Goal: Transaction & Acquisition: Book appointment/travel/reservation

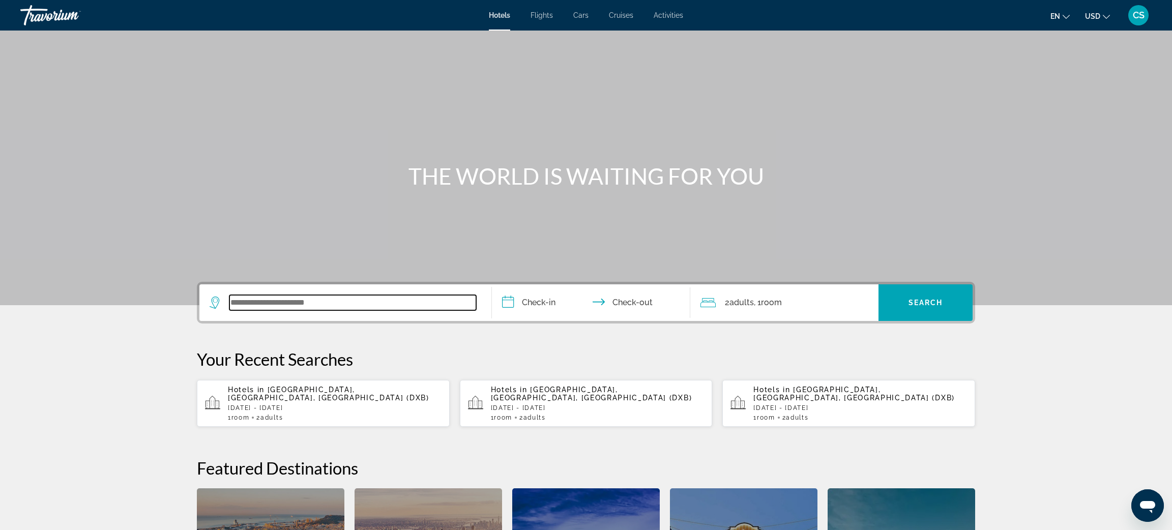
click at [262, 302] on input "Search widget" at bounding box center [352, 302] width 247 height 15
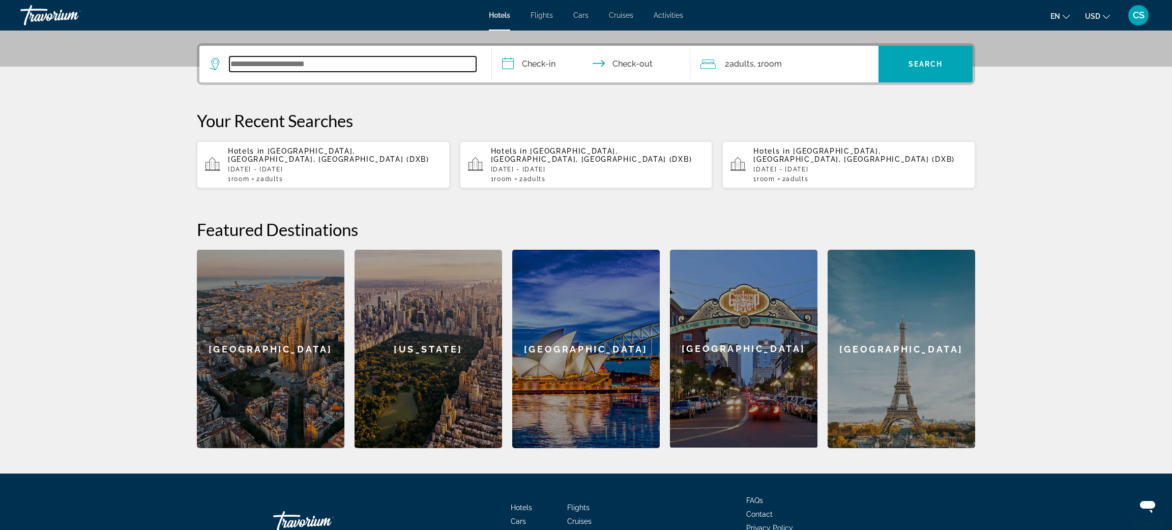
scroll to position [248, 0]
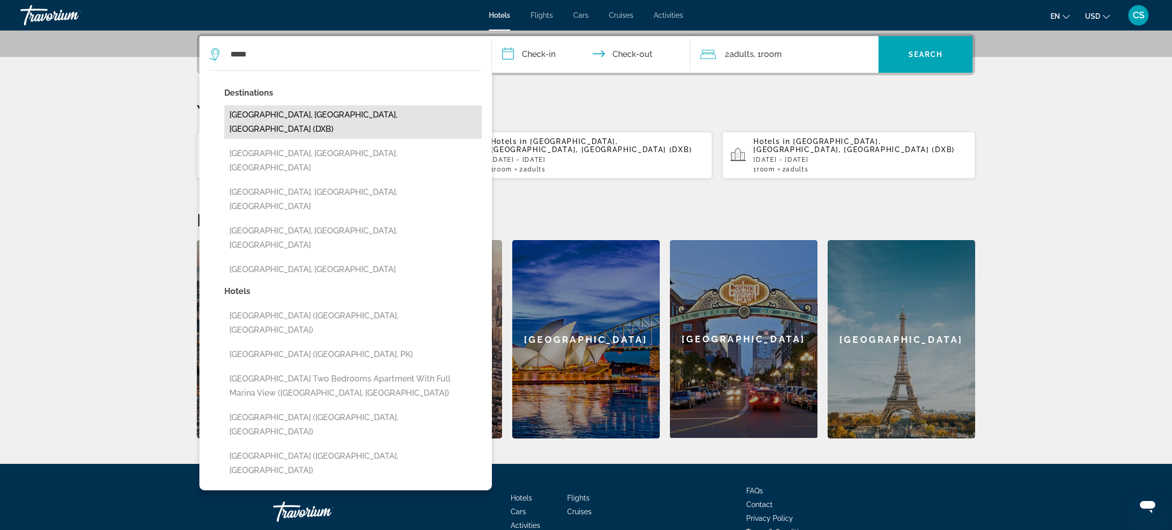
click at [287, 110] on button "[GEOGRAPHIC_DATA], [GEOGRAPHIC_DATA], [GEOGRAPHIC_DATA] (DXB)" at bounding box center [352, 122] width 257 height 34
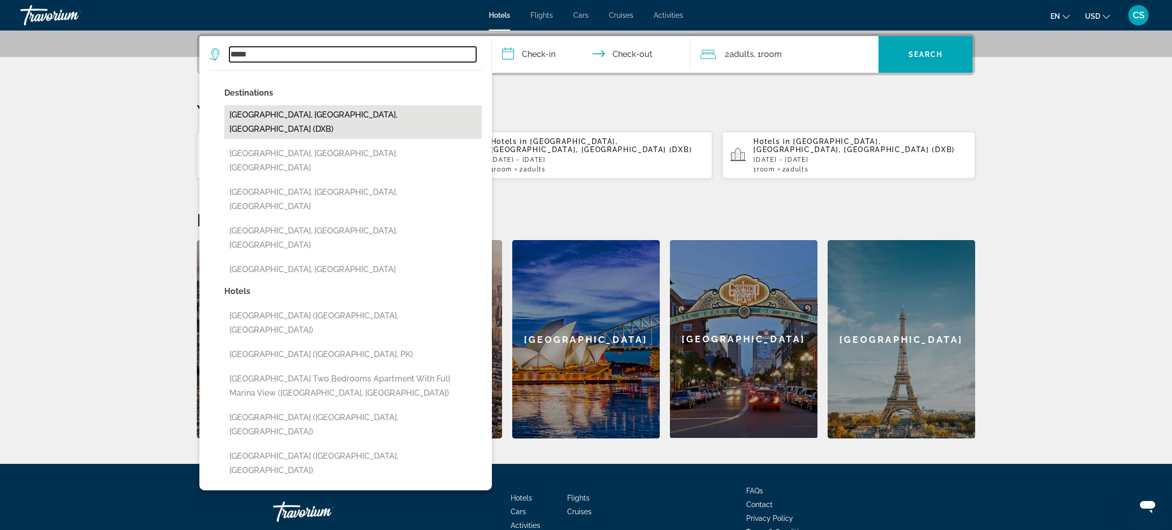
type input "**********"
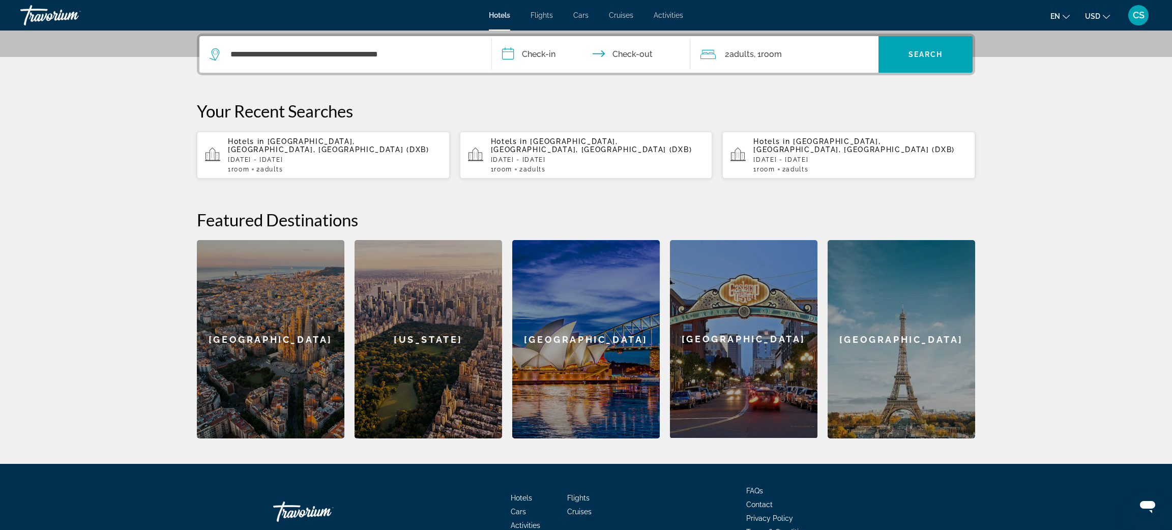
click at [535, 52] on input "**********" at bounding box center [593, 56] width 202 height 40
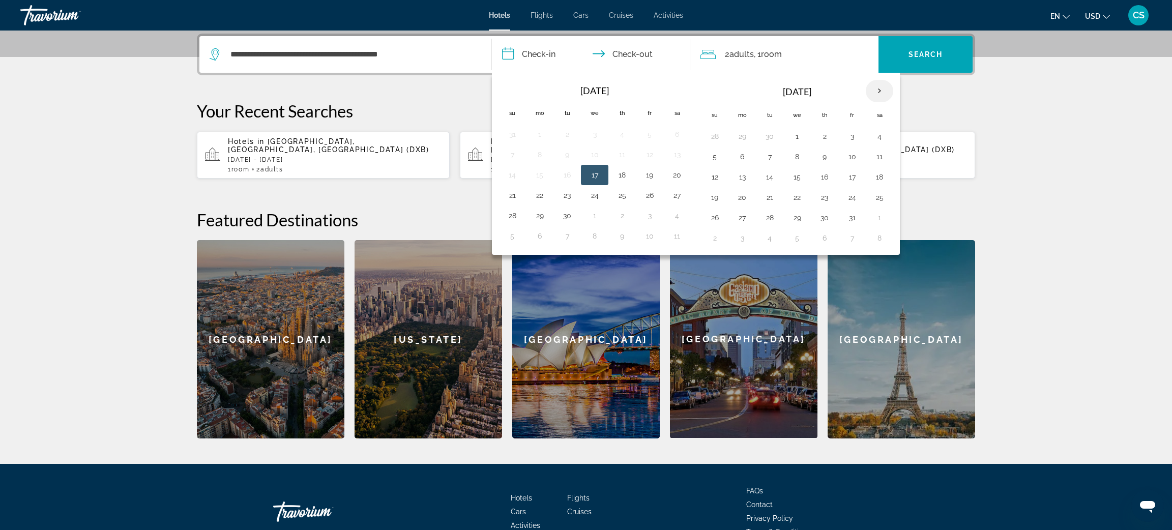
click at [883, 90] on th "Next month" at bounding box center [879, 91] width 27 height 22
click at [773, 177] on button "11" at bounding box center [769, 177] width 16 height 14
click at [827, 178] on button "13" at bounding box center [824, 177] width 16 height 14
type input "**********"
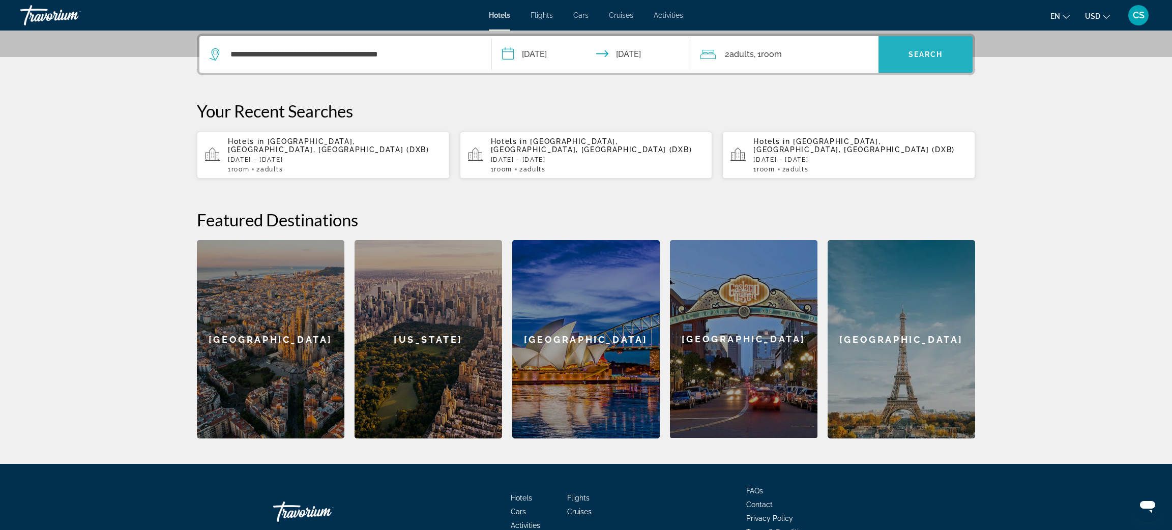
click at [913, 66] on span "Search widget" at bounding box center [925, 54] width 94 height 24
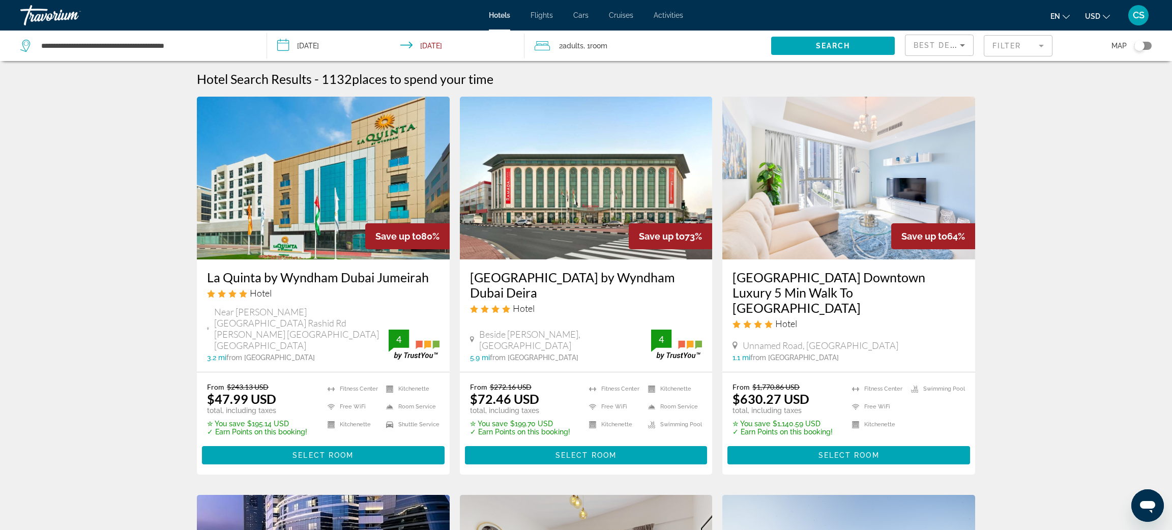
click at [1008, 42] on mat-form-field "Filter" at bounding box center [1018, 45] width 69 height 21
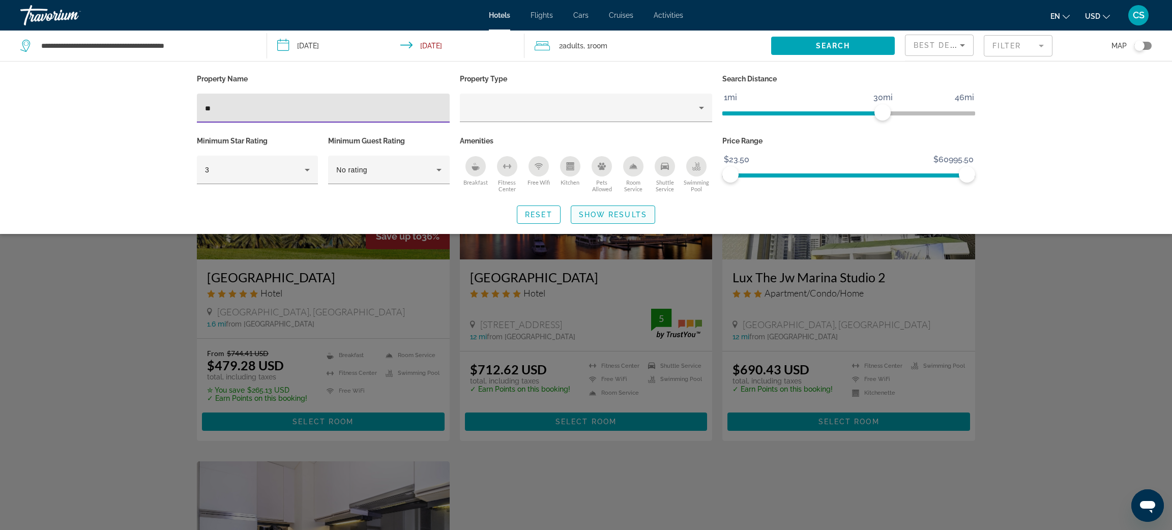
type input "**"
click at [604, 220] on span "Search widget" at bounding box center [612, 214] width 83 height 24
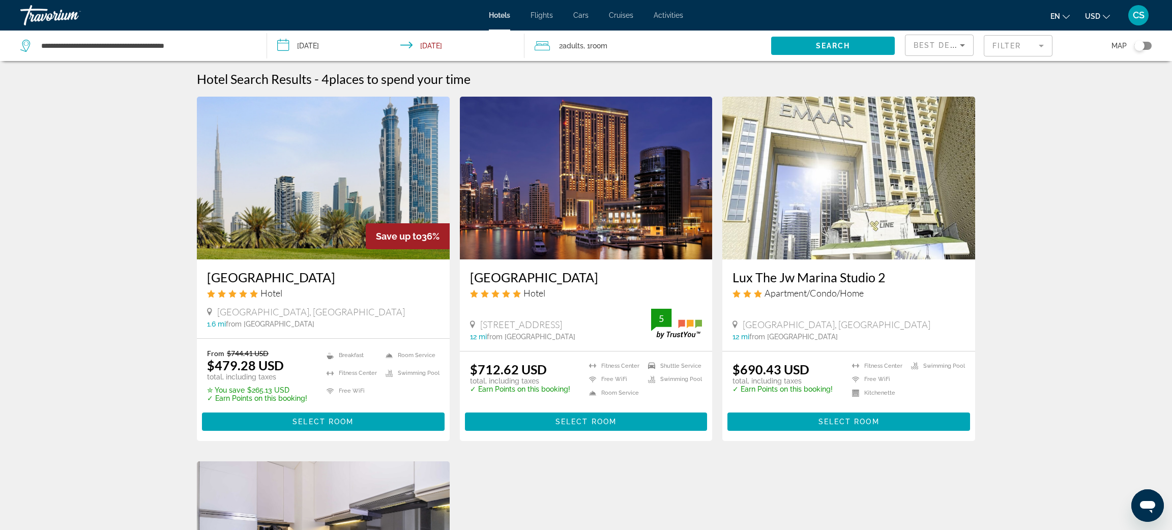
click at [1010, 49] on mat-form-field "Filter" at bounding box center [1018, 45] width 69 height 21
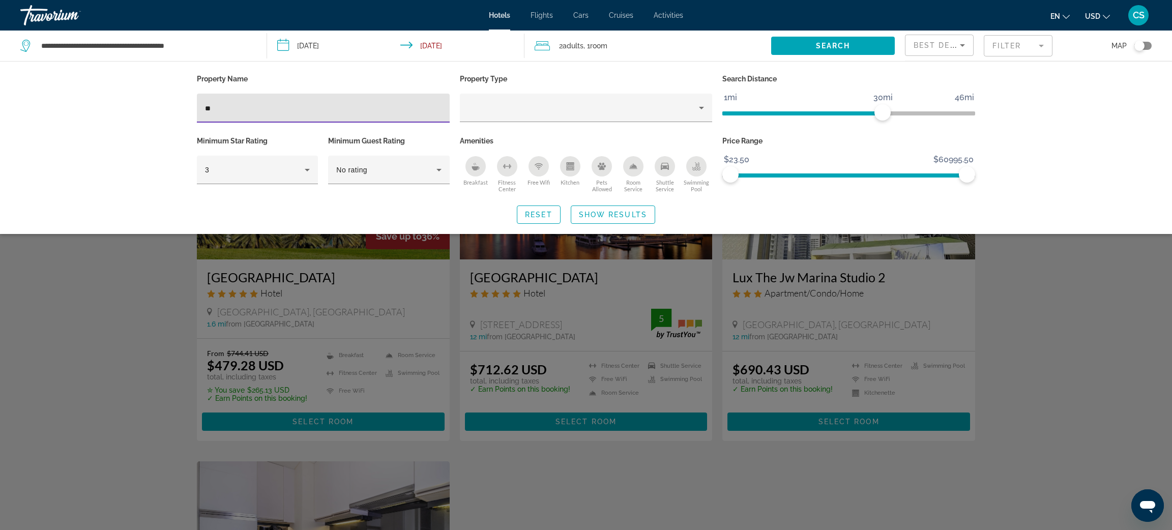
type input "*"
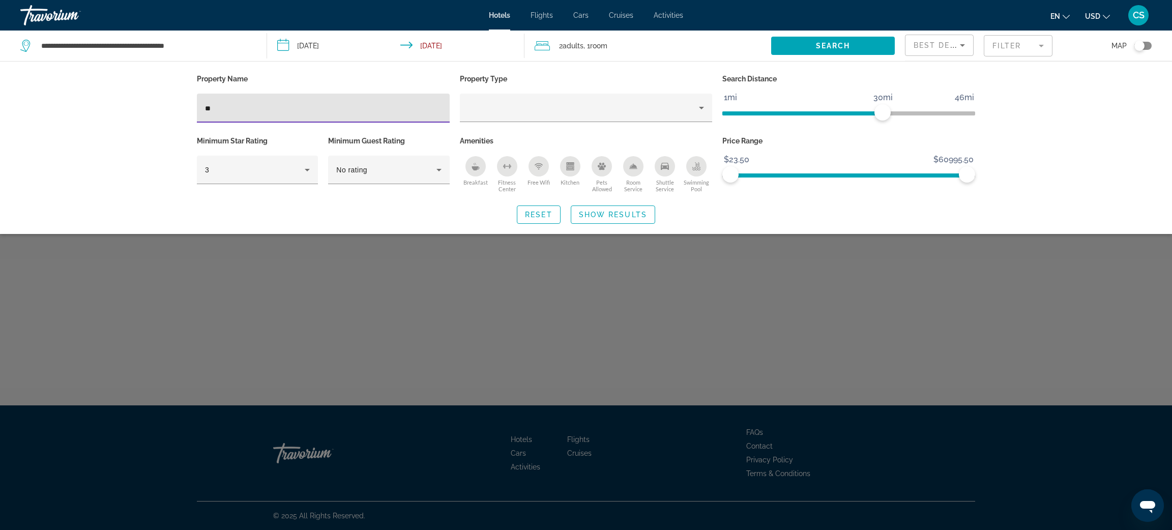
type input "*"
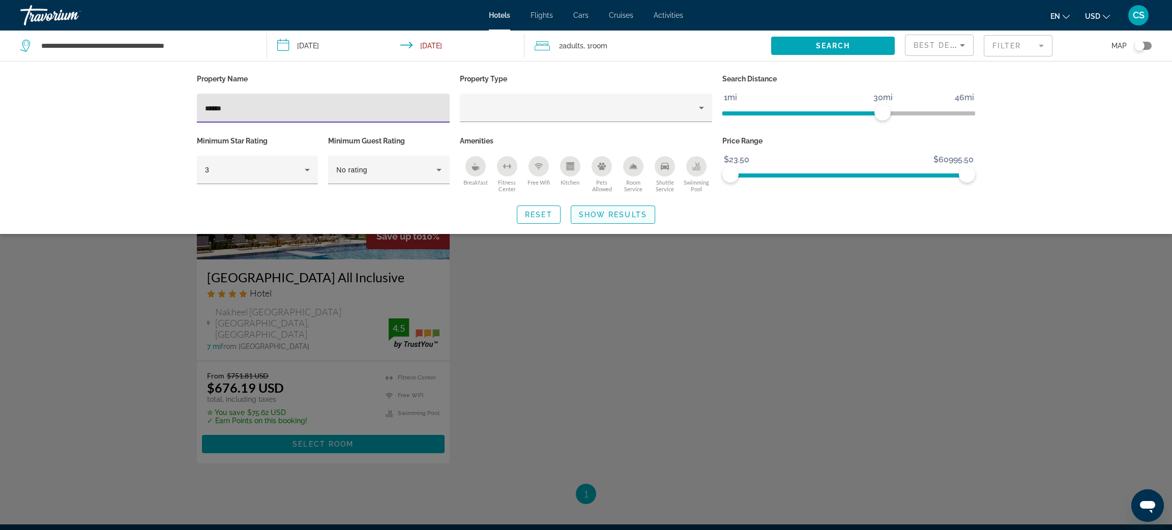
type input "******"
click at [634, 212] on span "Show Results" at bounding box center [613, 215] width 68 height 8
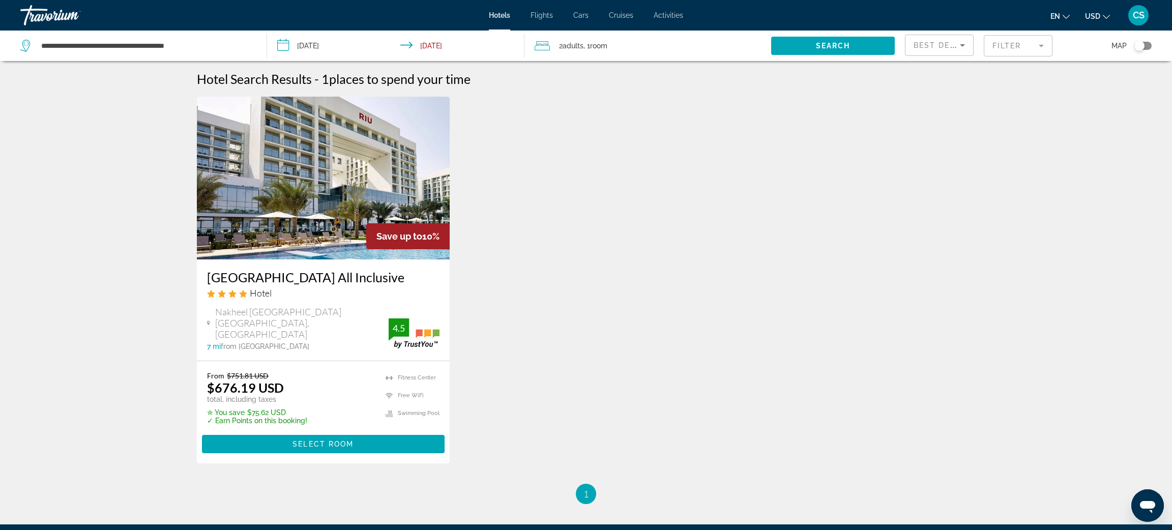
click at [634, 212] on div "Save up to 10% Hotel [GEOGRAPHIC_DATA] All Inclusive Hotel [GEOGRAPHIC_DATA], […" at bounding box center [586, 290] width 788 height 387
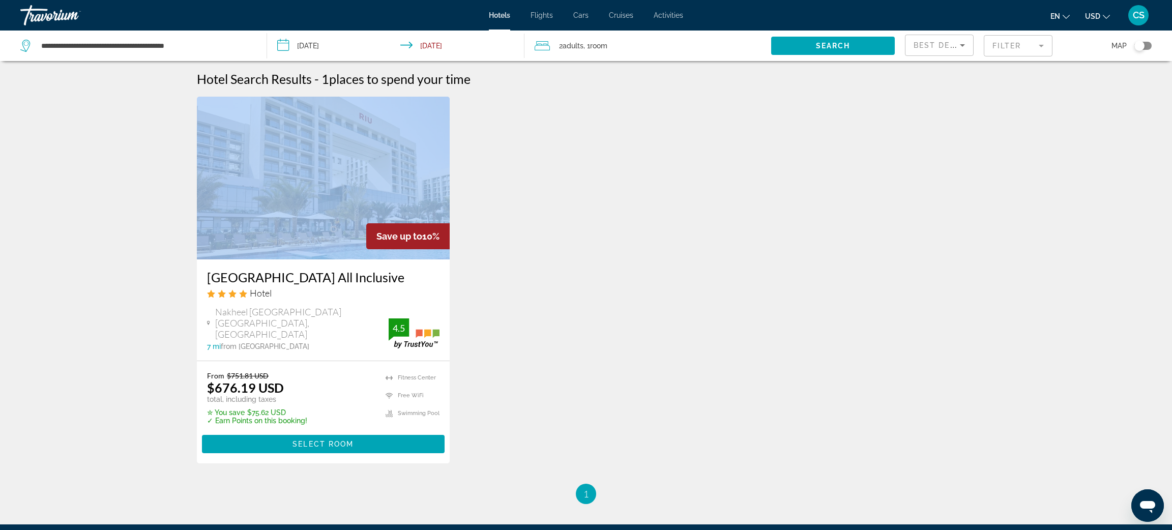
click at [634, 212] on div "Save up to 10% Hotel [GEOGRAPHIC_DATA] All Inclusive Hotel [GEOGRAPHIC_DATA], […" at bounding box center [586, 290] width 788 height 387
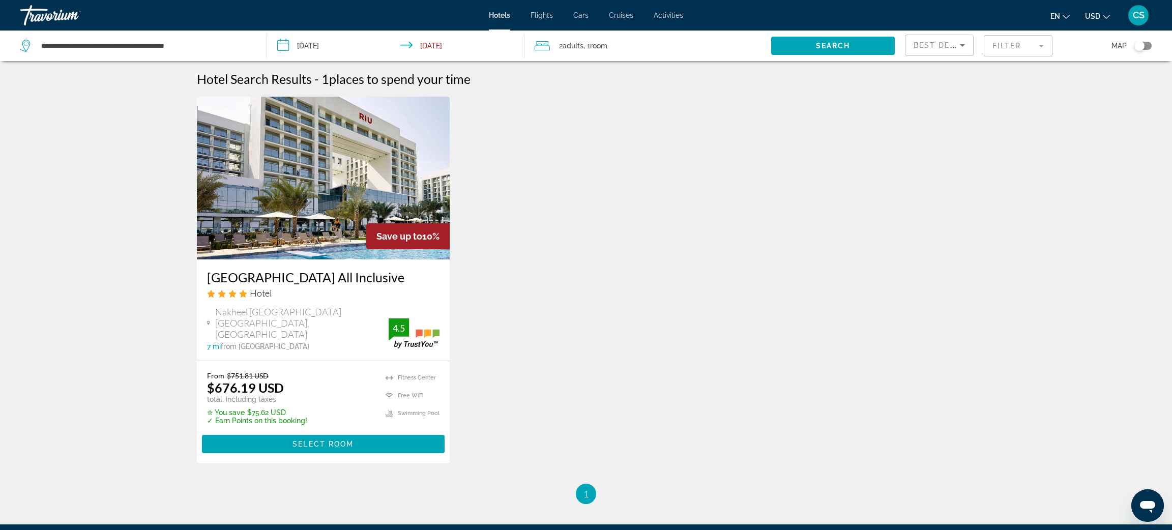
click at [634, 212] on div "Save up to 10% Hotel [GEOGRAPHIC_DATA] All Inclusive Hotel [GEOGRAPHIC_DATA], […" at bounding box center [586, 290] width 788 height 387
click at [288, 448] on span "Main content" at bounding box center [323, 444] width 243 height 24
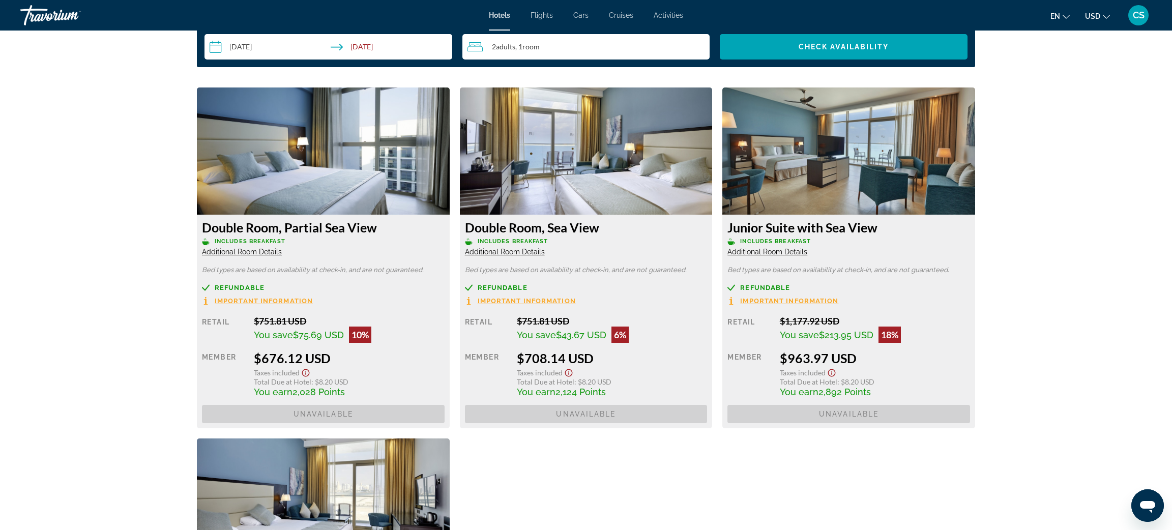
scroll to position [1355, 0]
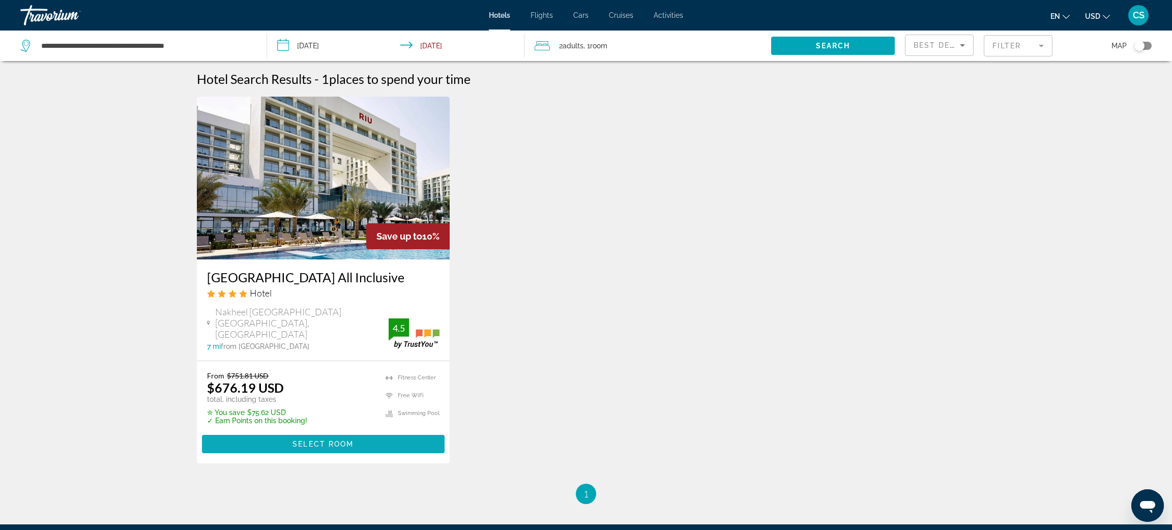
click at [270, 446] on span "Main content" at bounding box center [323, 444] width 243 height 24
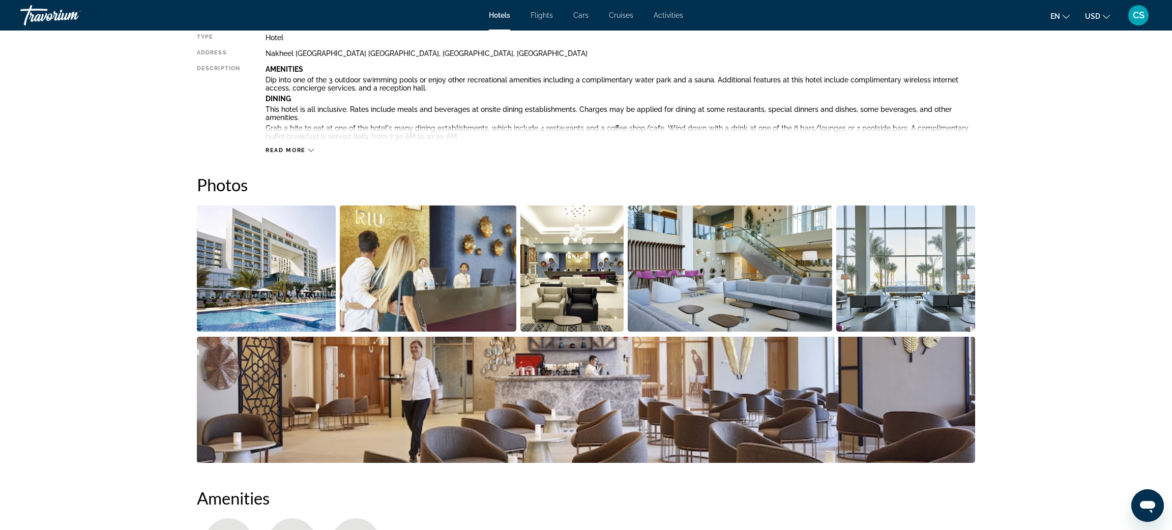
scroll to position [3, 0]
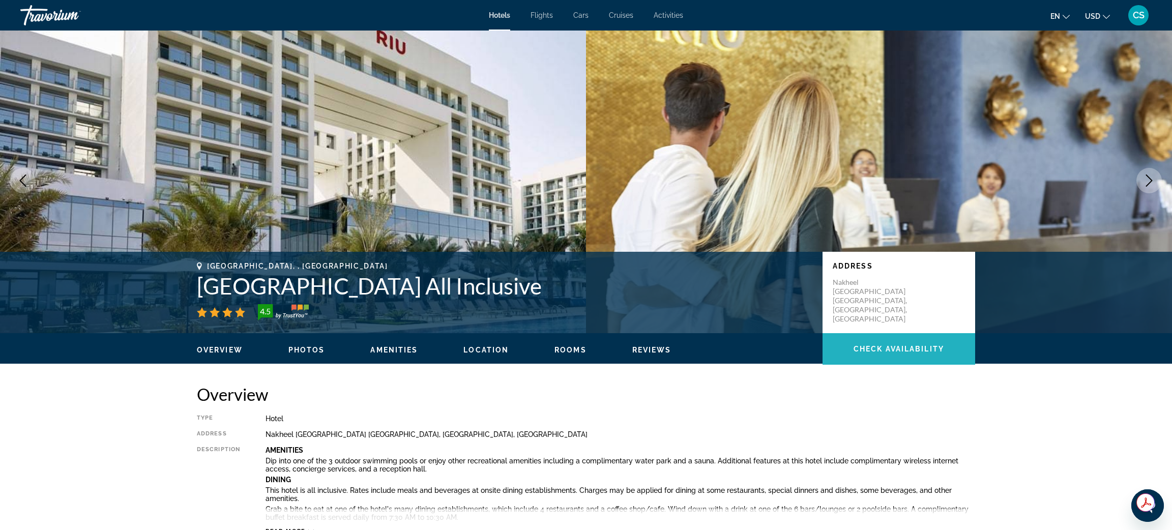
click at [887, 348] on span "Check Availability" at bounding box center [898, 349] width 91 height 8
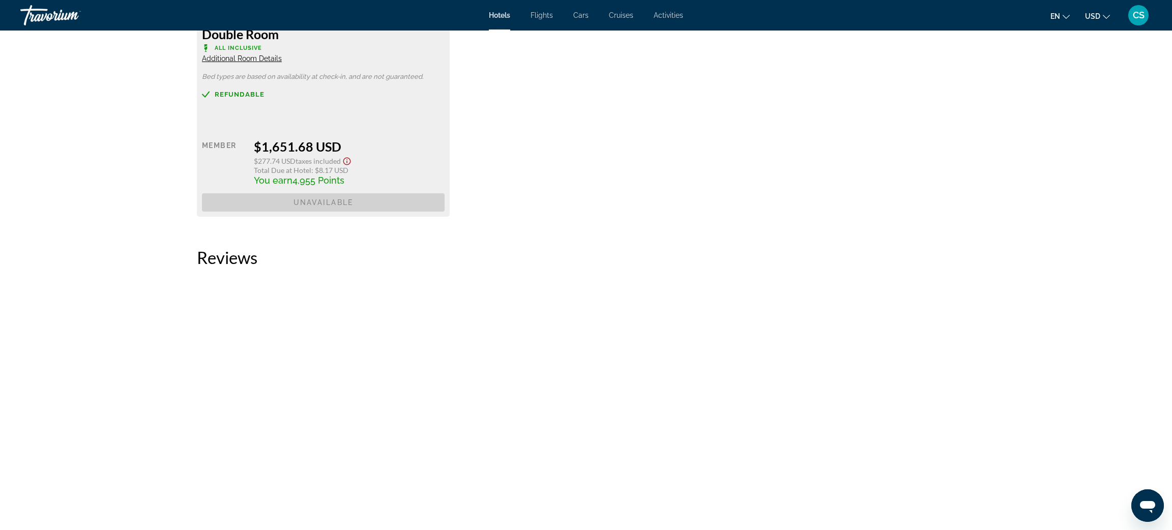
scroll to position [0, 0]
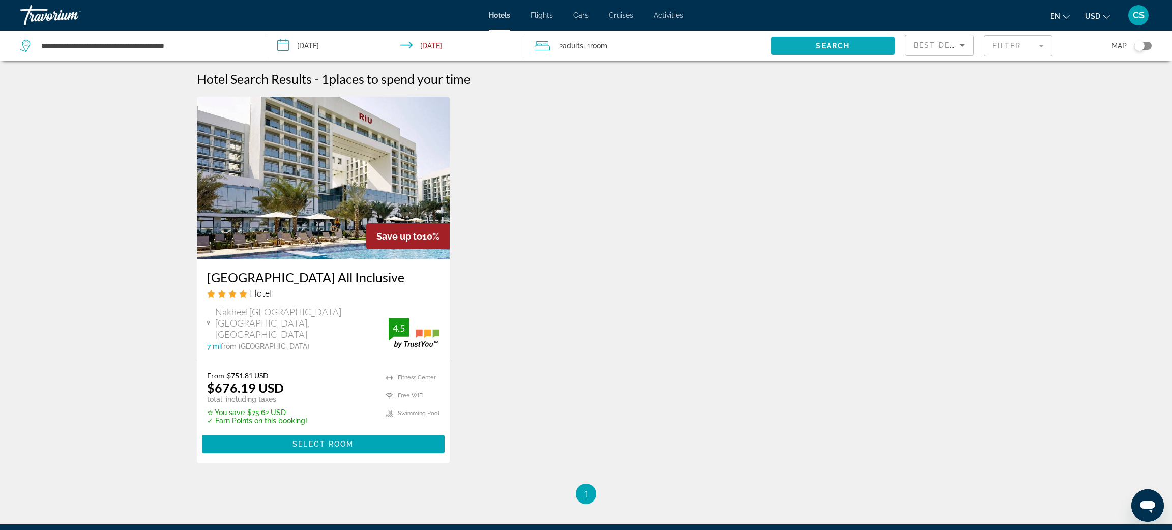
click at [855, 44] on span "Search widget" at bounding box center [833, 46] width 124 height 24
click at [1017, 52] on mat-form-field "Filter" at bounding box center [1018, 45] width 69 height 21
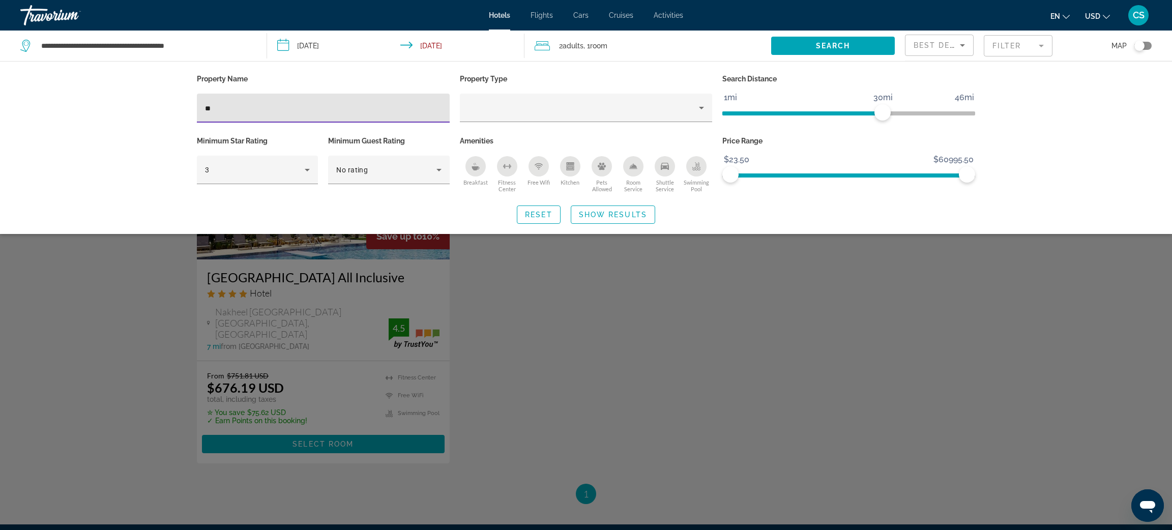
type input "*"
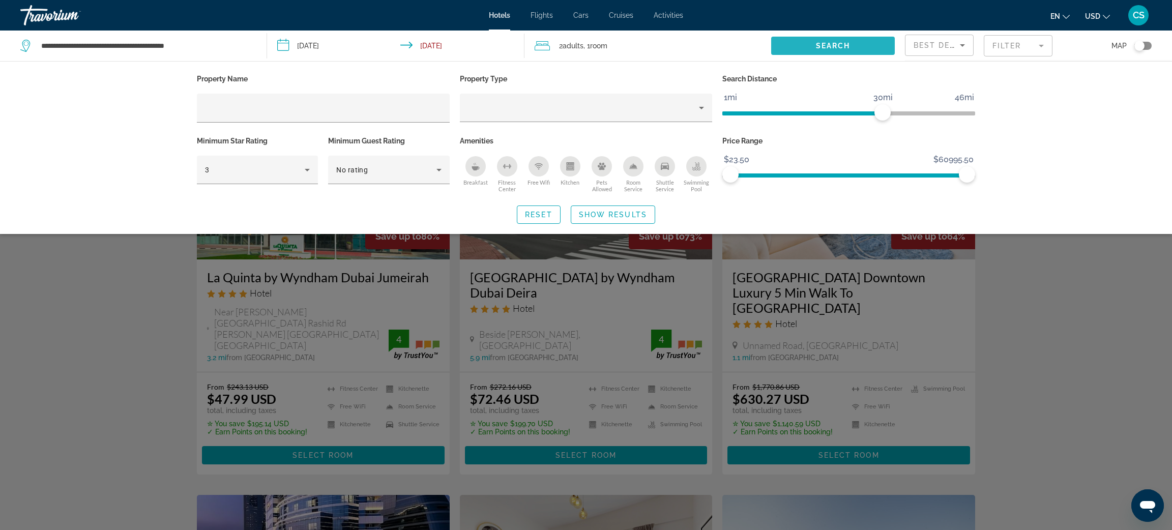
click at [792, 49] on span "Search widget" at bounding box center [833, 46] width 124 height 24
click at [1103, 326] on div "Search widget" at bounding box center [586, 341] width 1172 height 377
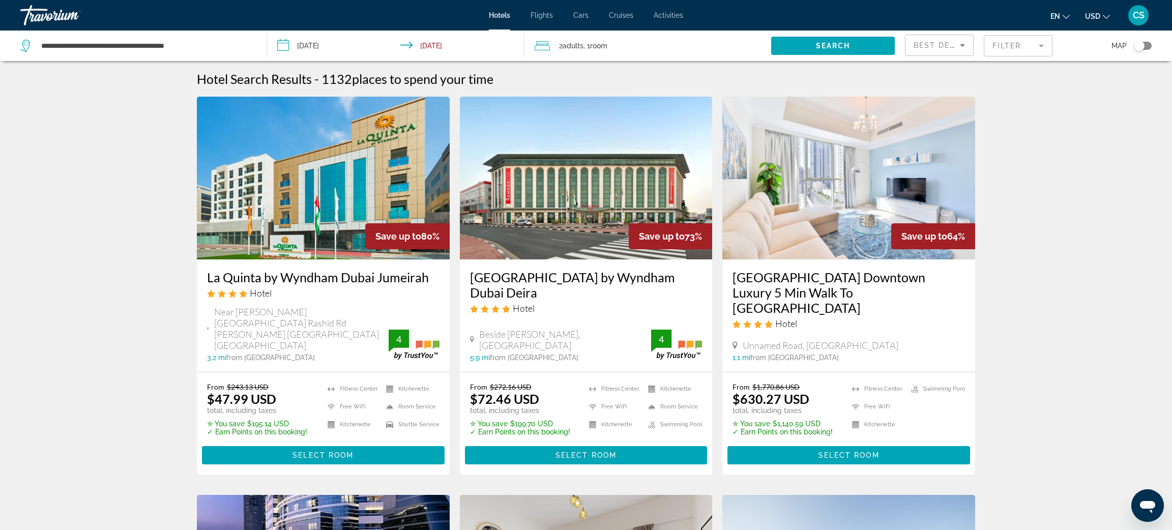
click at [1001, 46] on mat-form-field "Filter" at bounding box center [1018, 45] width 69 height 21
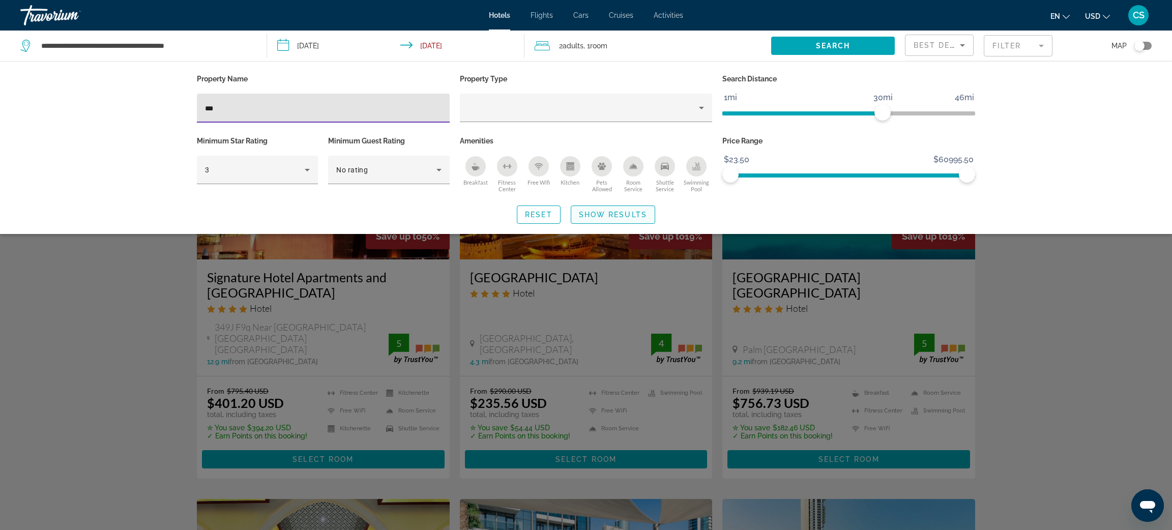
type input "***"
click at [578, 217] on span "Search widget" at bounding box center [612, 214] width 83 height 24
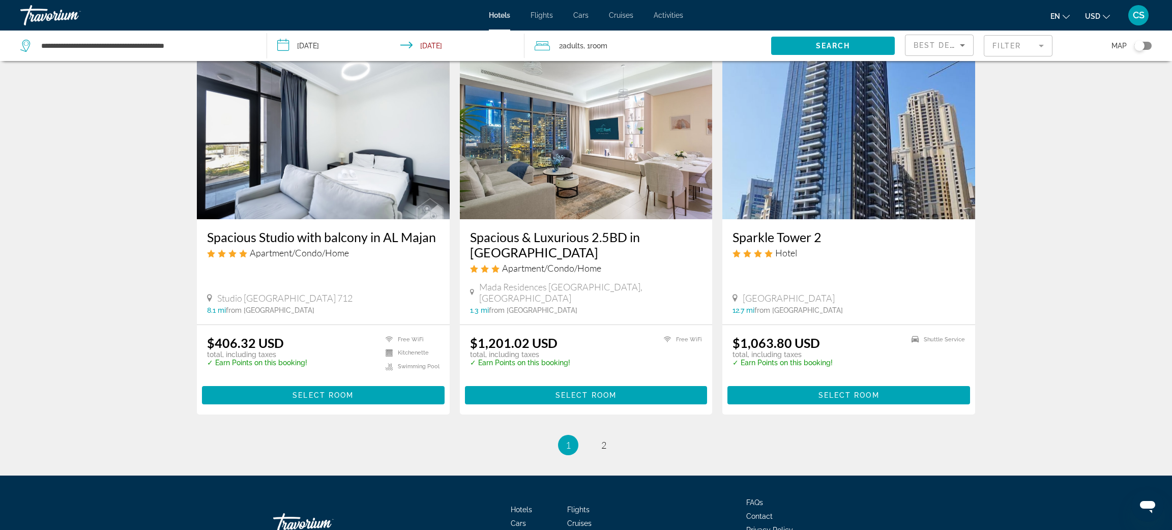
scroll to position [1242, 0]
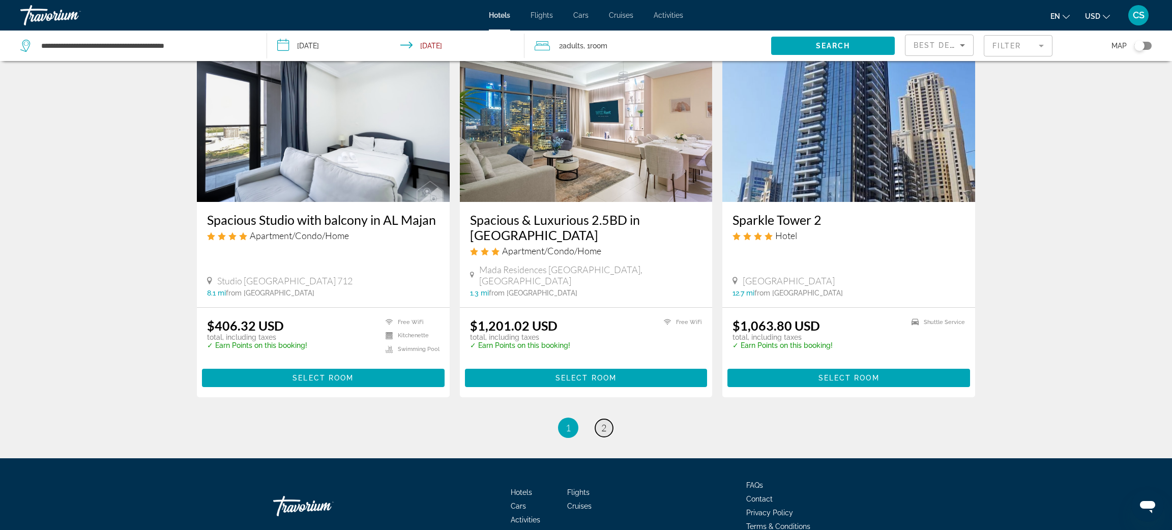
click at [605, 422] on span "2" at bounding box center [603, 427] width 5 height 11
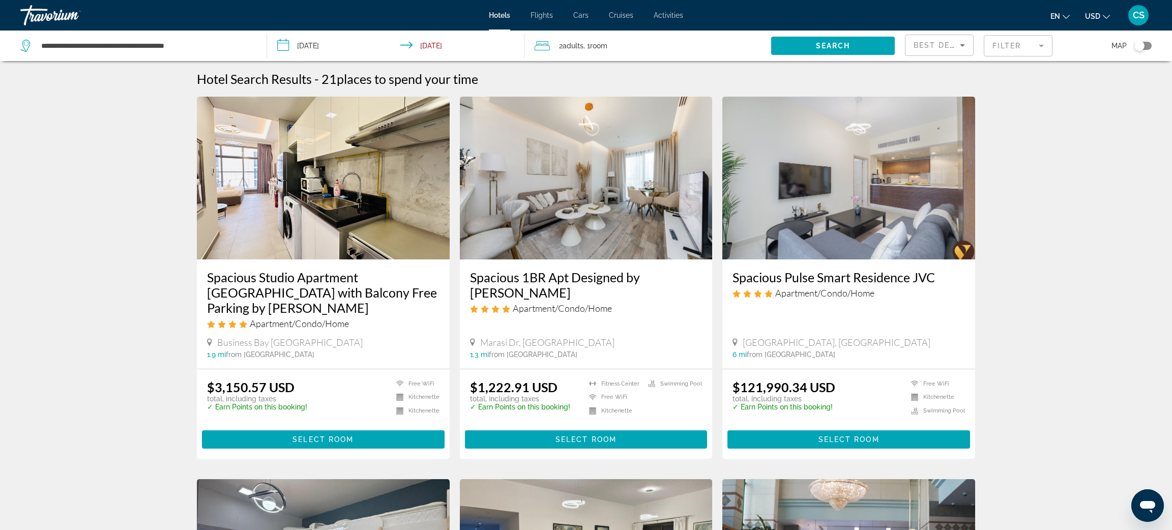
click at [1004, 46] on mat-form-field "Filter" at bounding box center [1018, 45] width 69 height 21
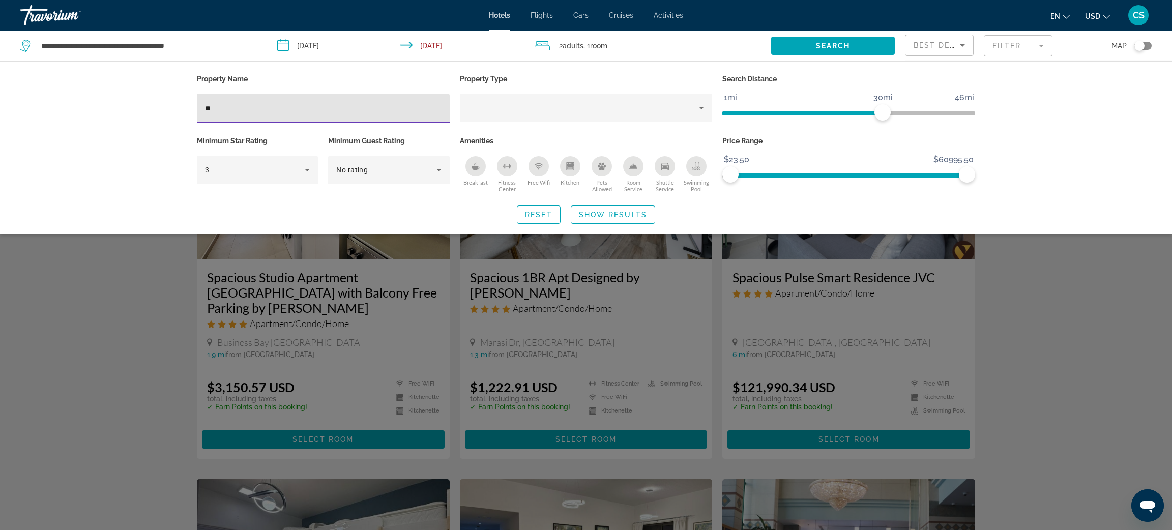
type input "*"
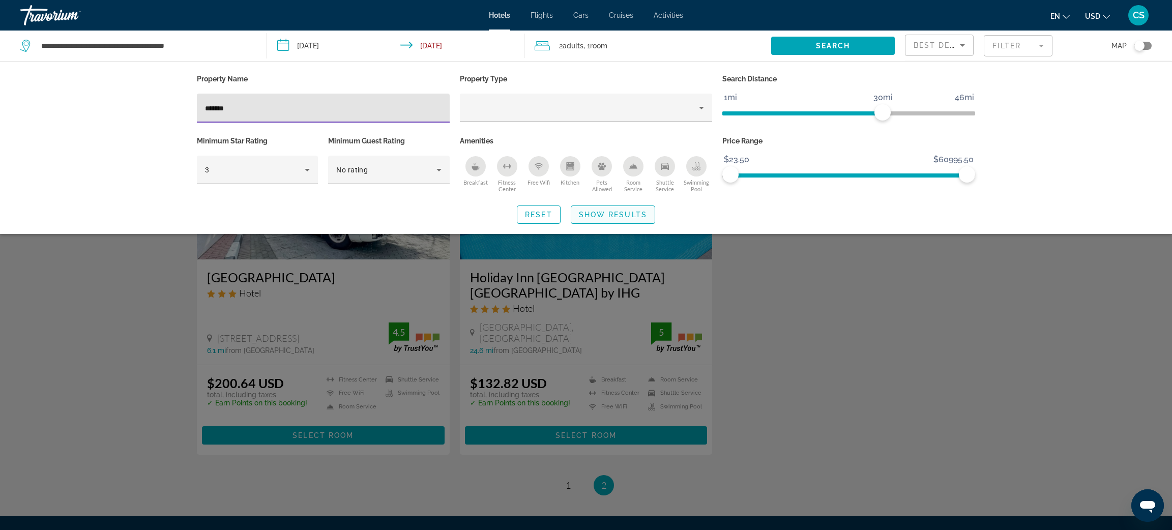
type input "*******"
click at [597, 214] on span "Show Results" at bounding box center [613, 215] width 68 height 8
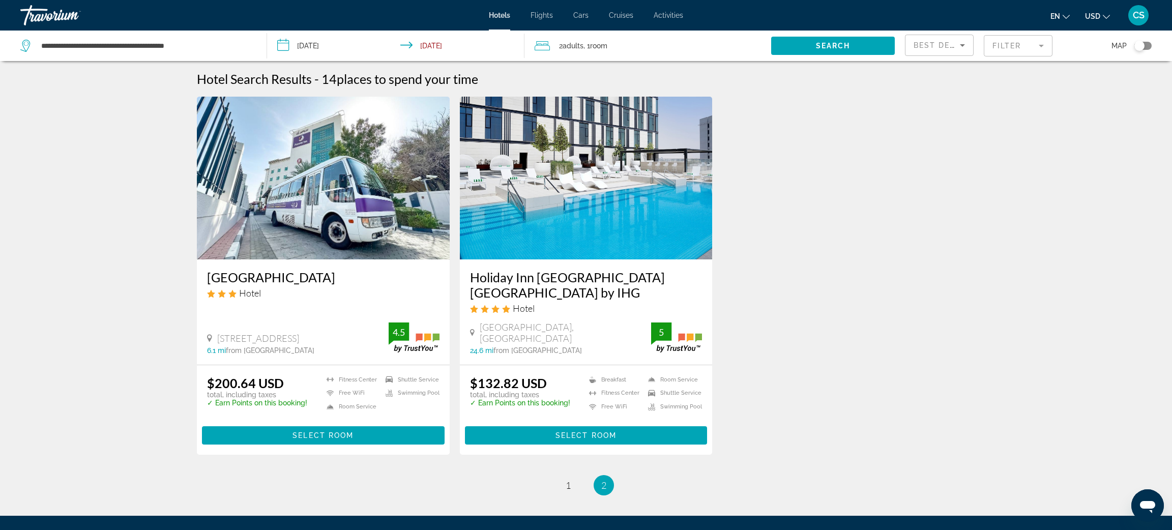
click at [691, 192] on img "Main content" at bounding box center [586, 178] width 253 height 163
